Goal: Information Seeking & Learning: Compare options

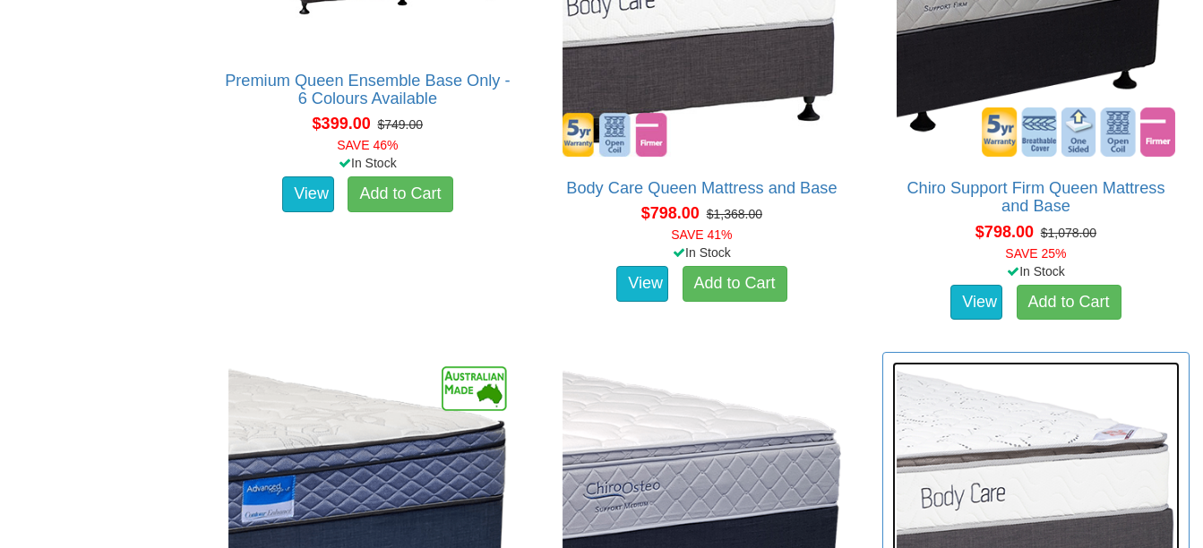
scroll to position [1254, 0]
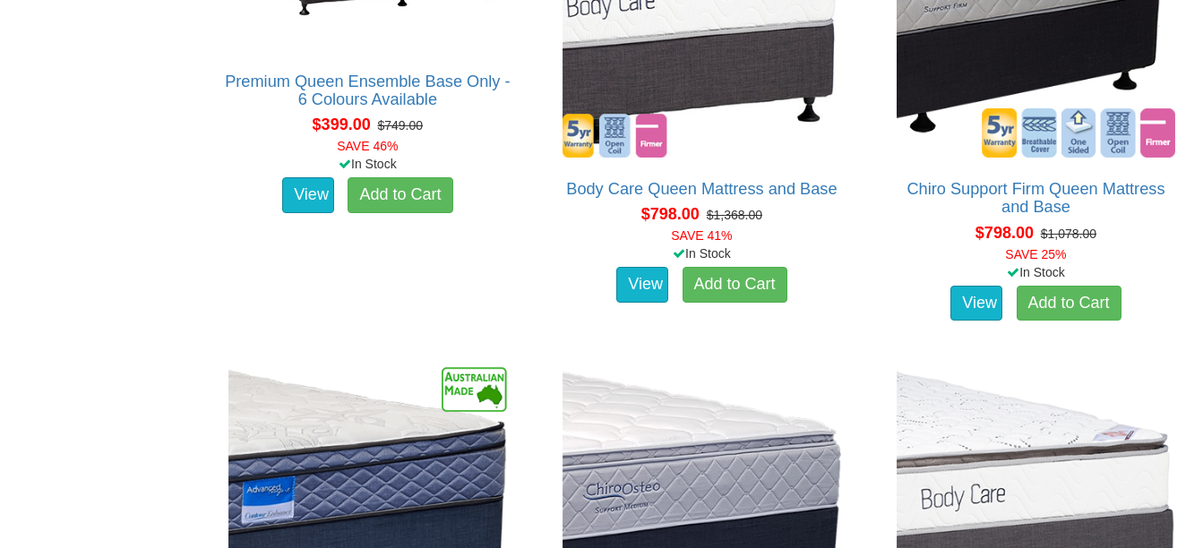
drag, startPoint x: 1005, startPoint y: 273, endPoint x: 868, endPoint y: 257, distance: 138.0
click at [869, 257] on div "Chiro Support Firm Queen Mattress and Base ** Select Your required Ensemble Bas…" at bounding box center [1036, 100] width 334 height 470
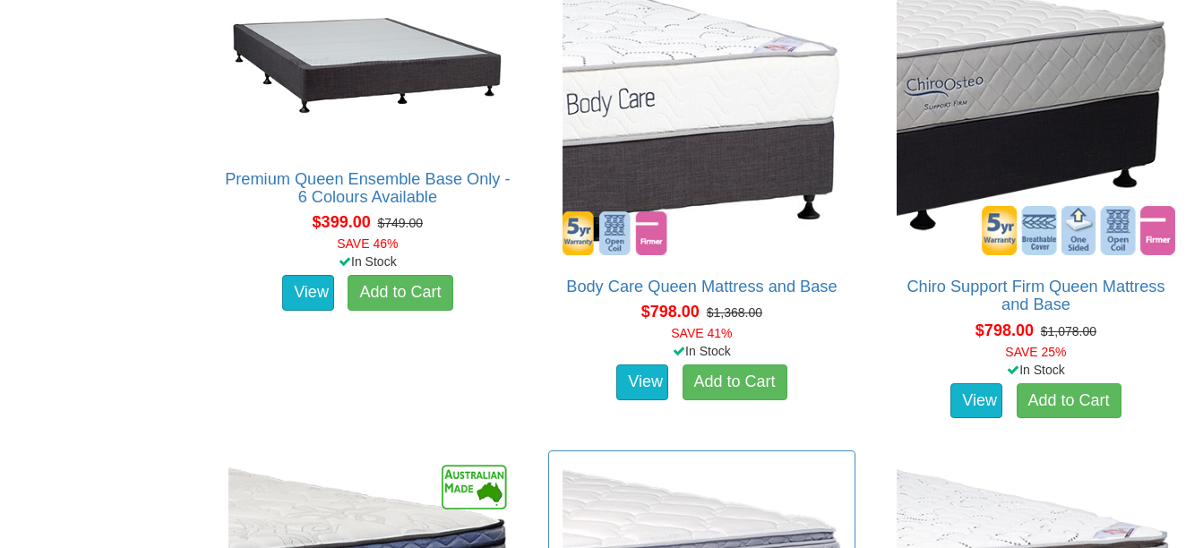
scroll to position [1101, 0]
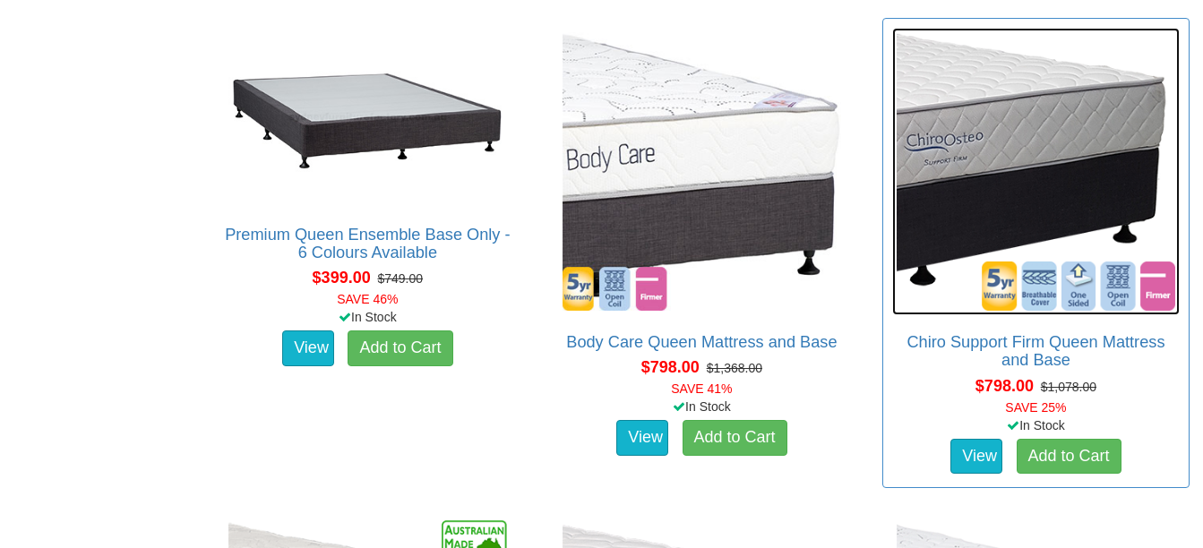
click at [1010, 136] on img at bounding box center [1036, 172] width 288 height 288
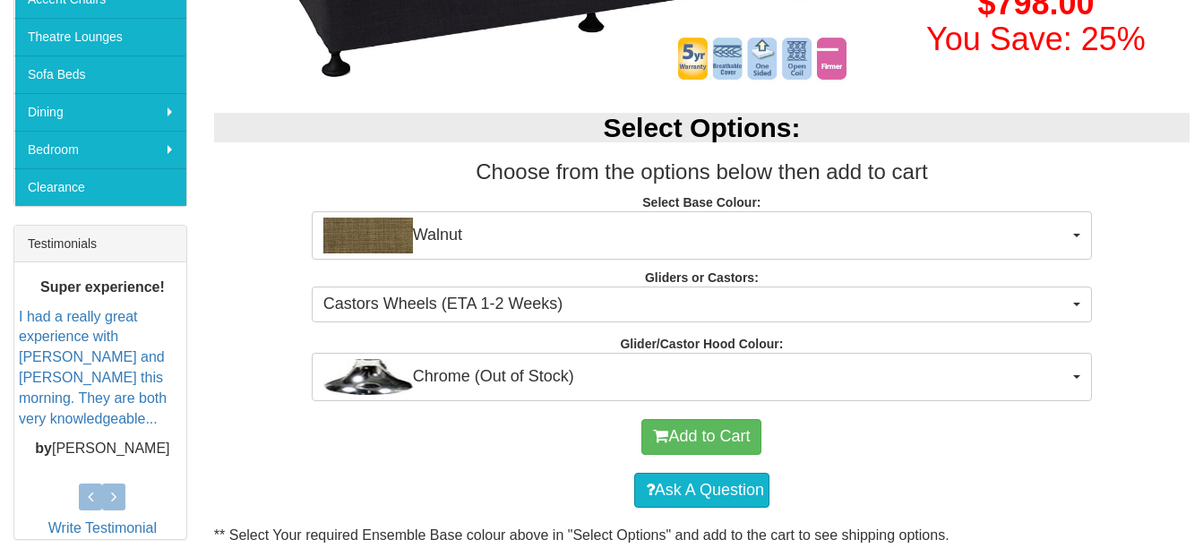
scroll to position [537, 0]
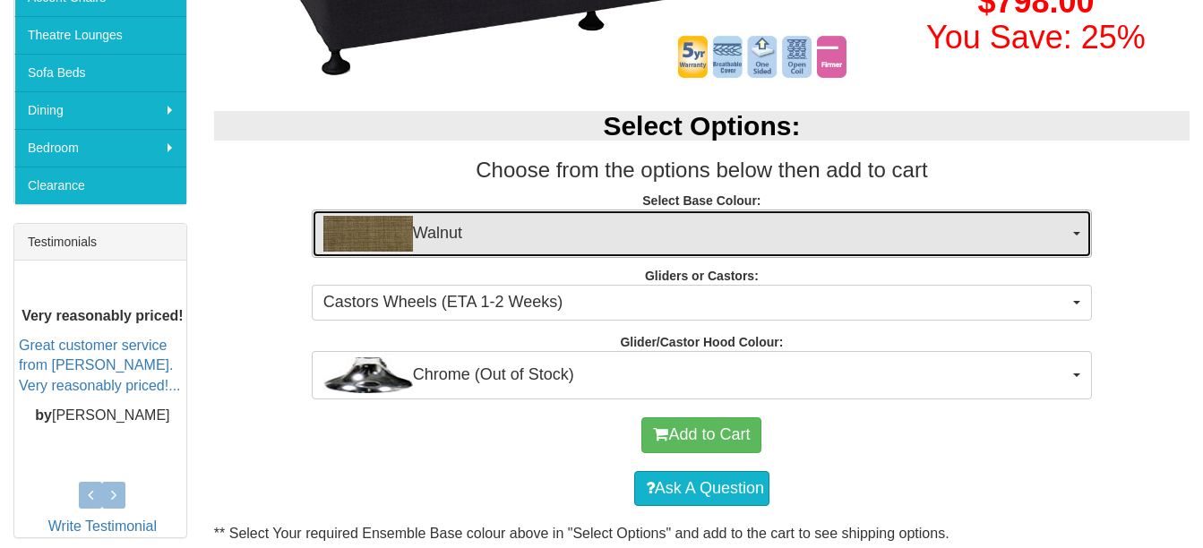
click at [1077, 229] on button "Walnut" at bounding box center [702, 234] width 780 height 48
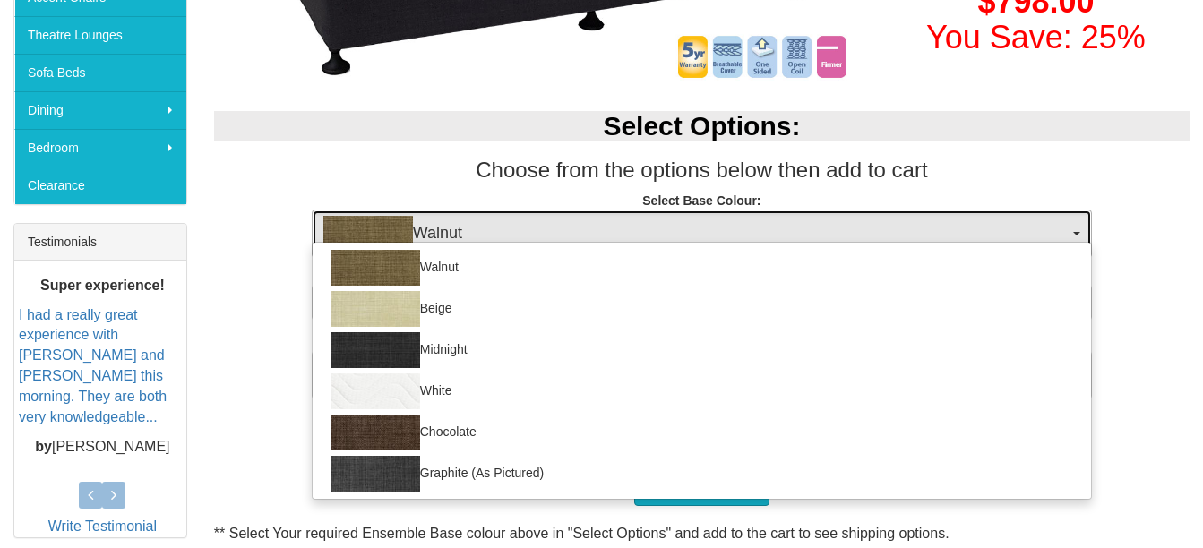
click at [1077, 236] on button "Walnut" at bounding box center [702, 234] width 780 height 48
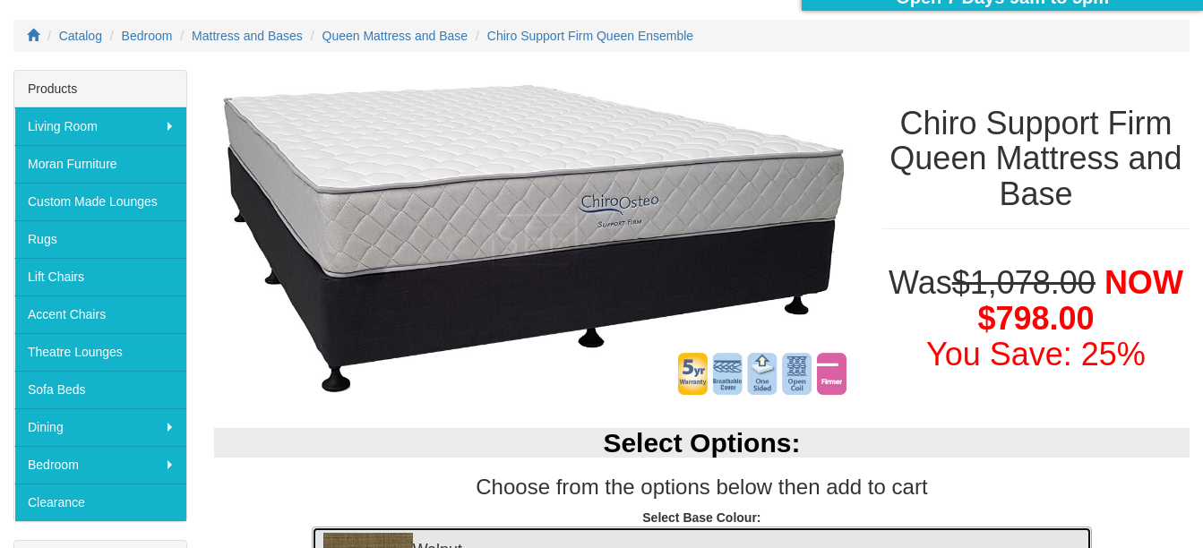
scroll to position [129, 0]
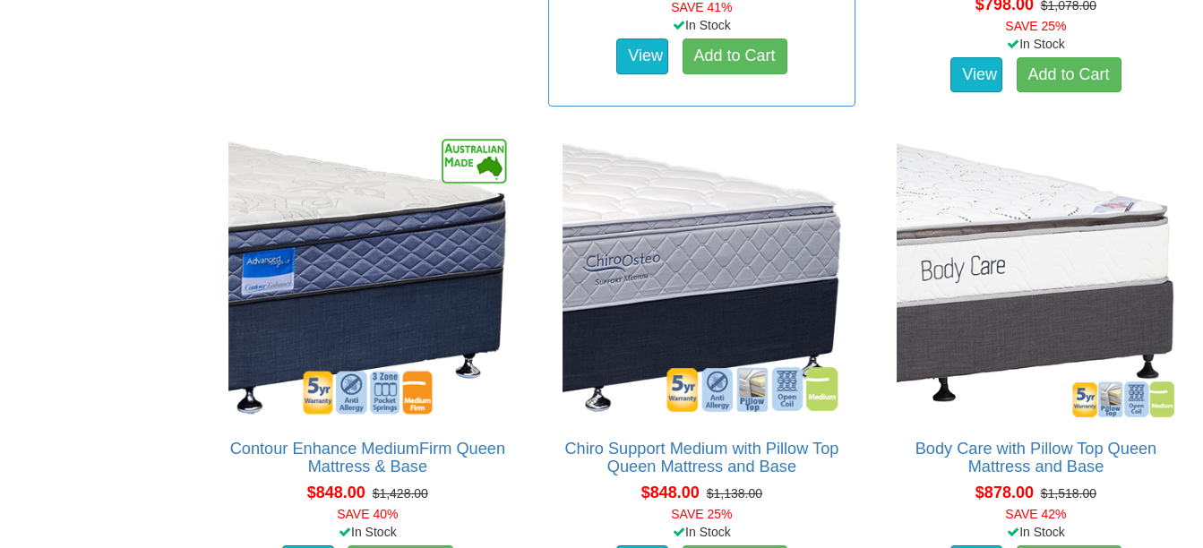
scroll to position [1549, 0]
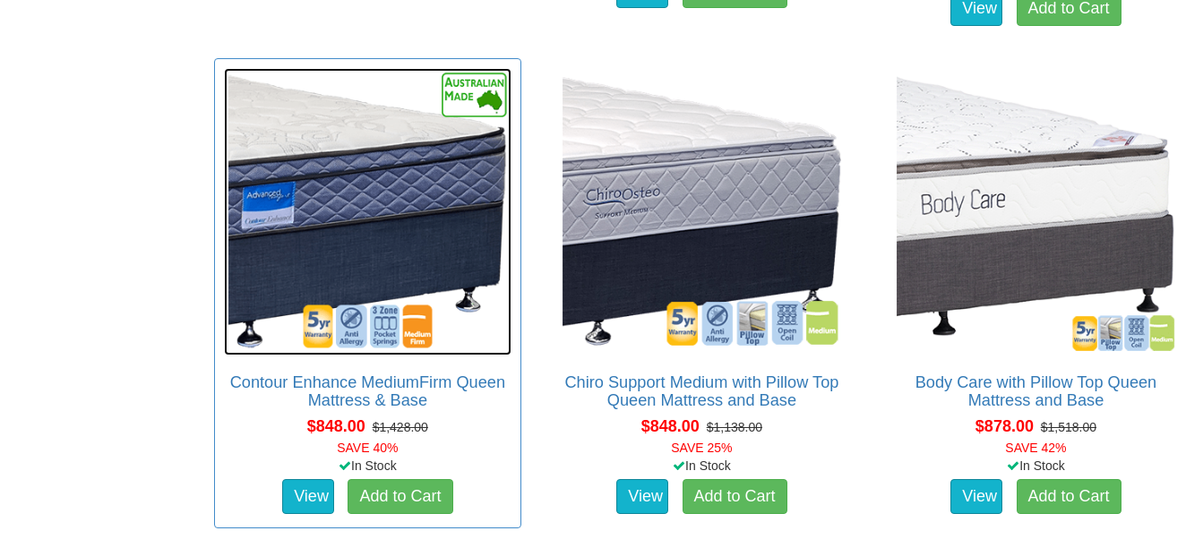
click at [360, 188] on img at bounding box center [368, 212] width 288 height 288
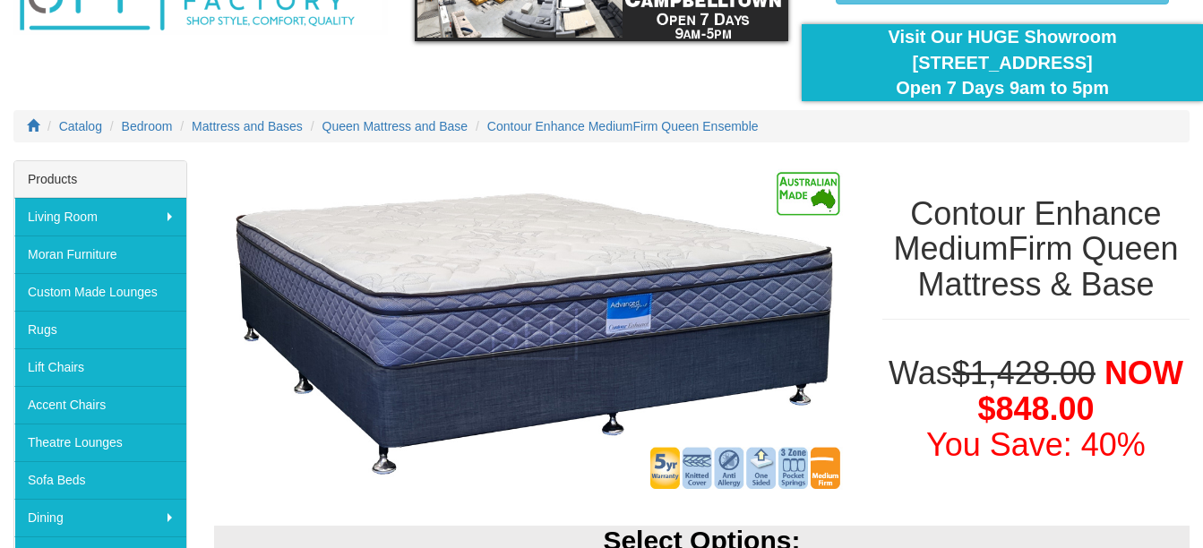
scroll to position [90, 0]
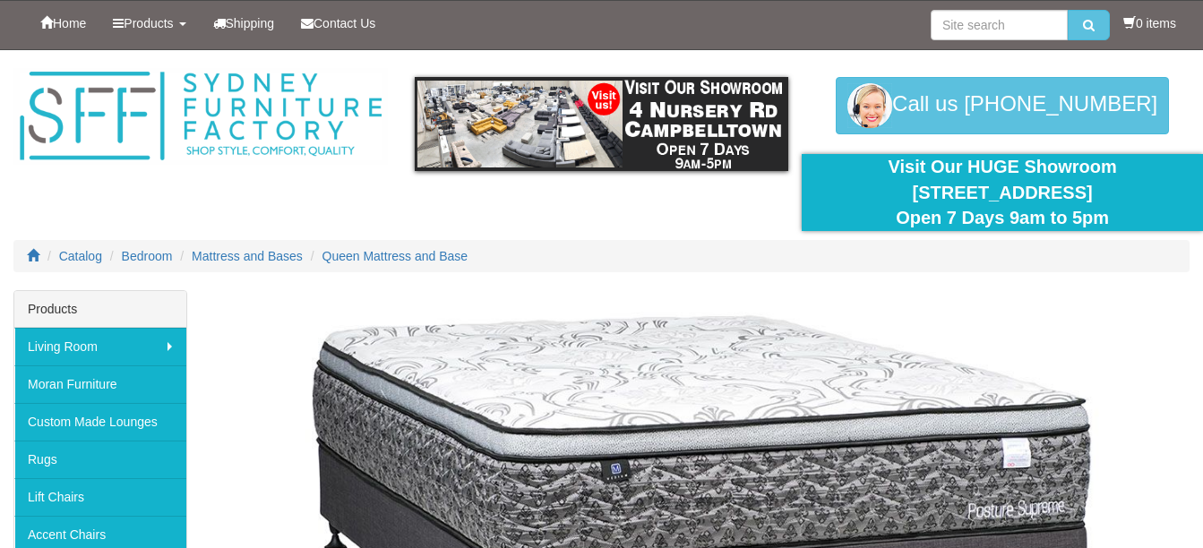
scroll to position [1549, 0]
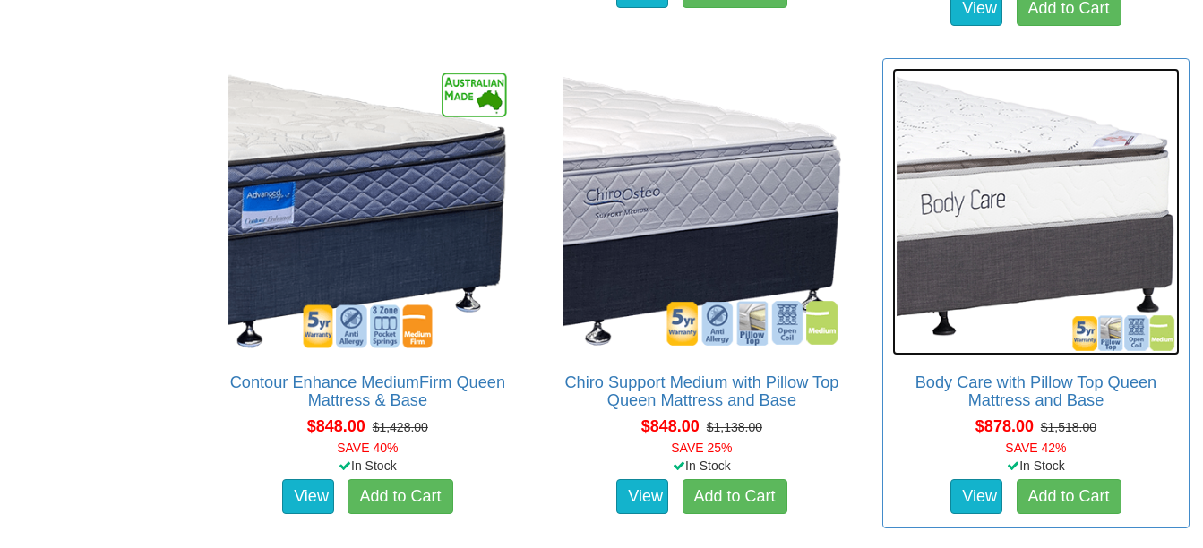
click at [1038, 217] on img at bounding box center [1036, 212] width 288 height 288
